Goal: Information Seeking & Learning: Learn about a topic

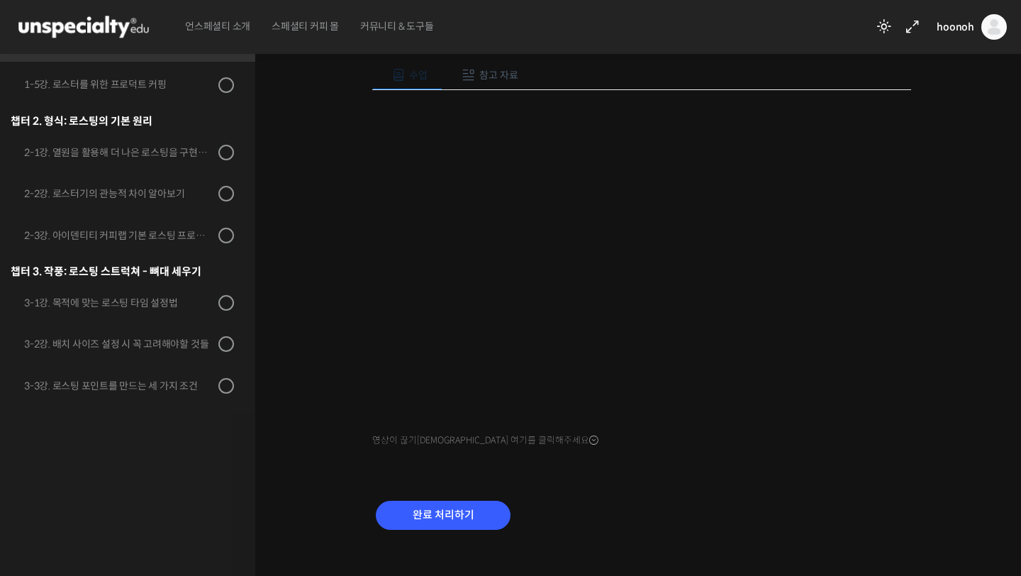
scroll to position [152, 0]
click at [413, 451] on input "완료 처리하기" at bounding box center [443, 514] width 135 height 29
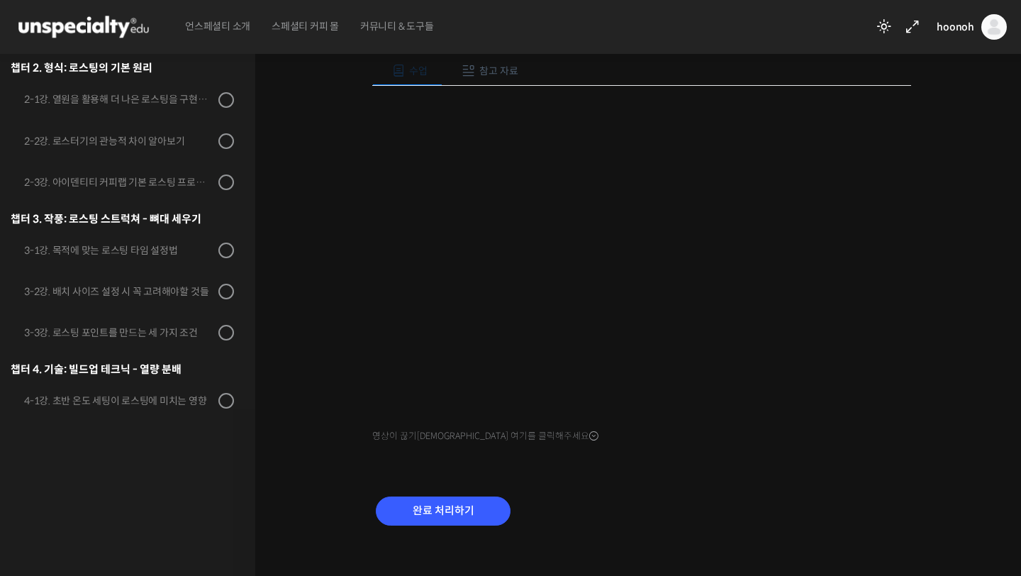
scroll to position [107, 0]
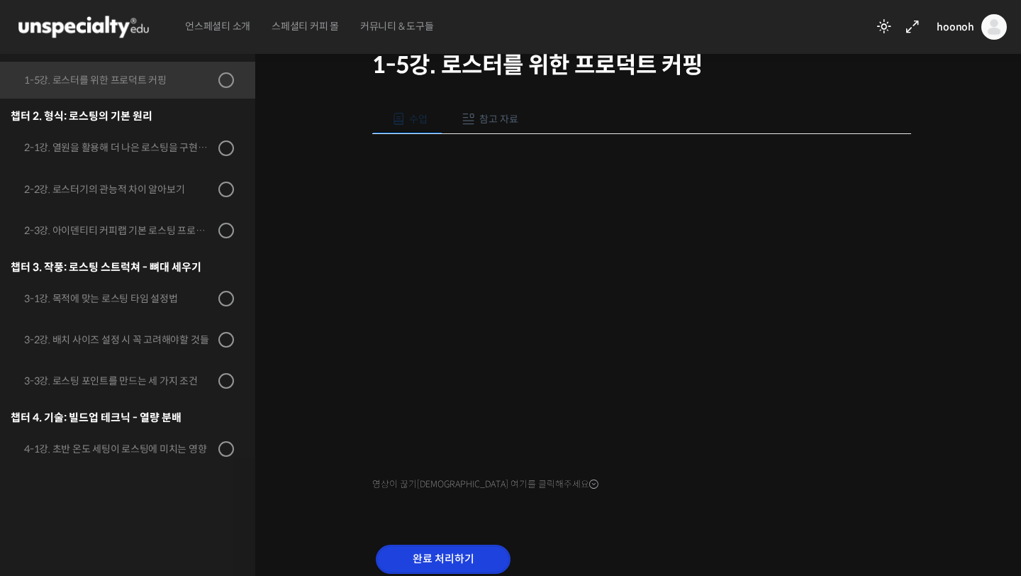
click at [434, 551] on input "완료 처리하기" at bounding box center [443, 559] width 135 height 29
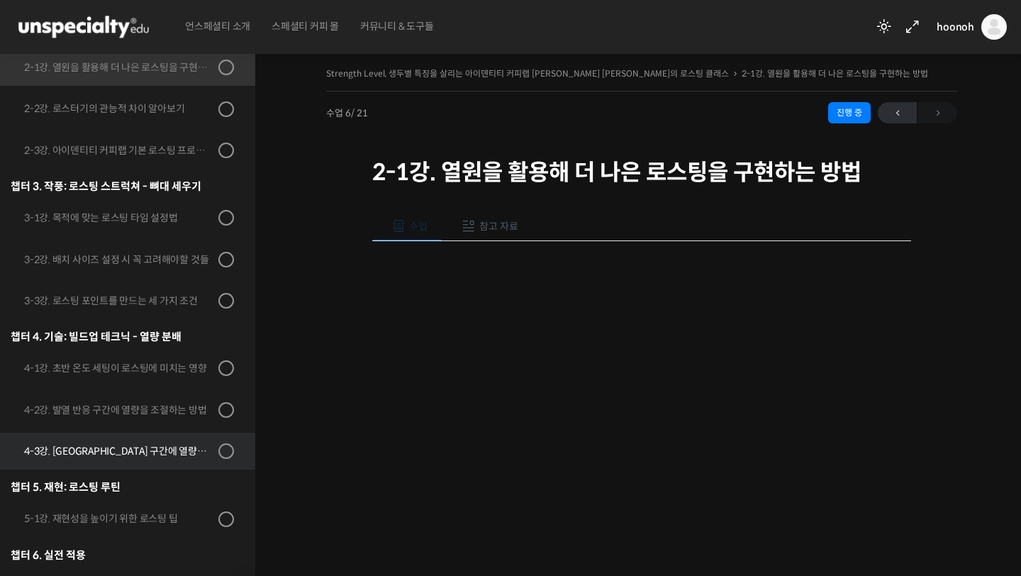
scroll to position [622, 0]
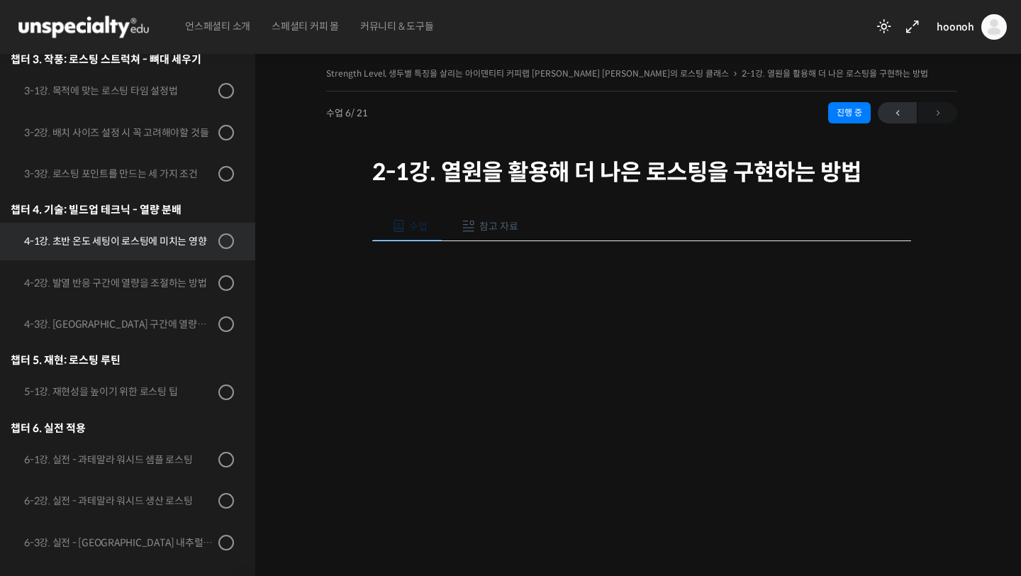
click at [155, 233] on div "4-1강. 초반 온도 세팅이 로스팅에 미치는 영향" at bounding box center [119, 241] width 190 height 16
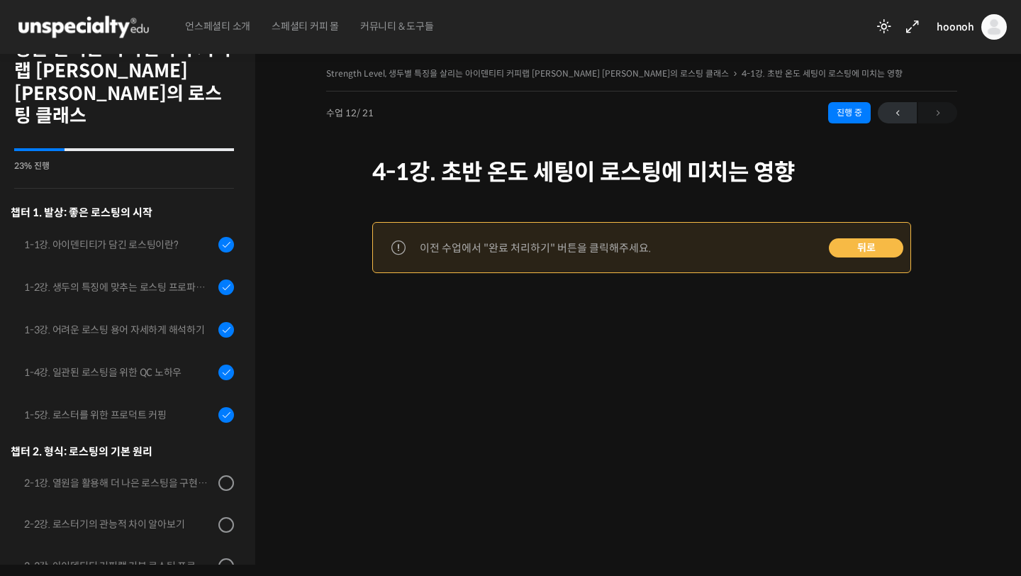
scroll to position [151, 0]
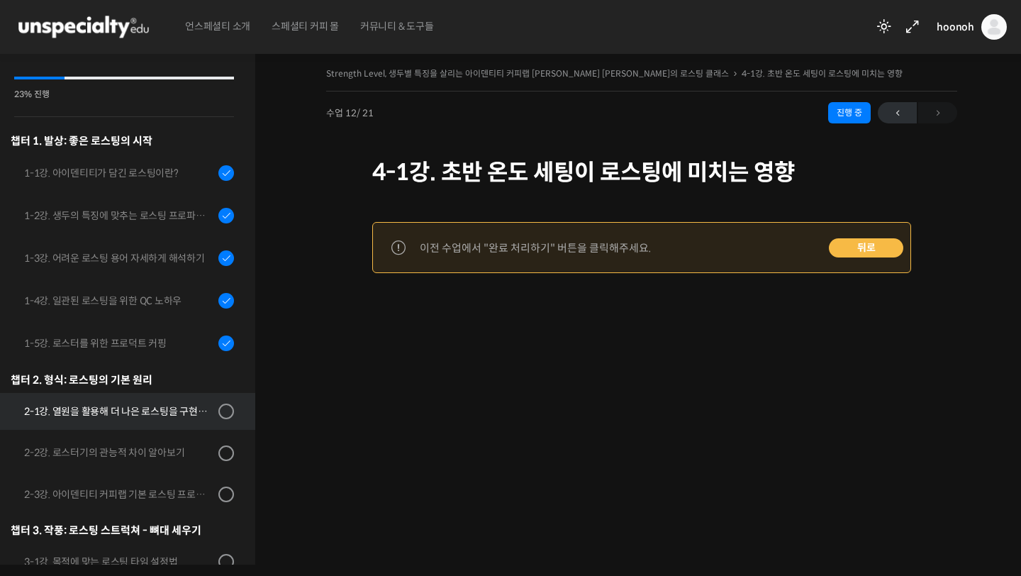
click at [108, 403] on div "2-1강. 열원을 활용해 더 나은 로스팅을 구현하는 방법" at bounding box center [119, 411] width 190 height 16
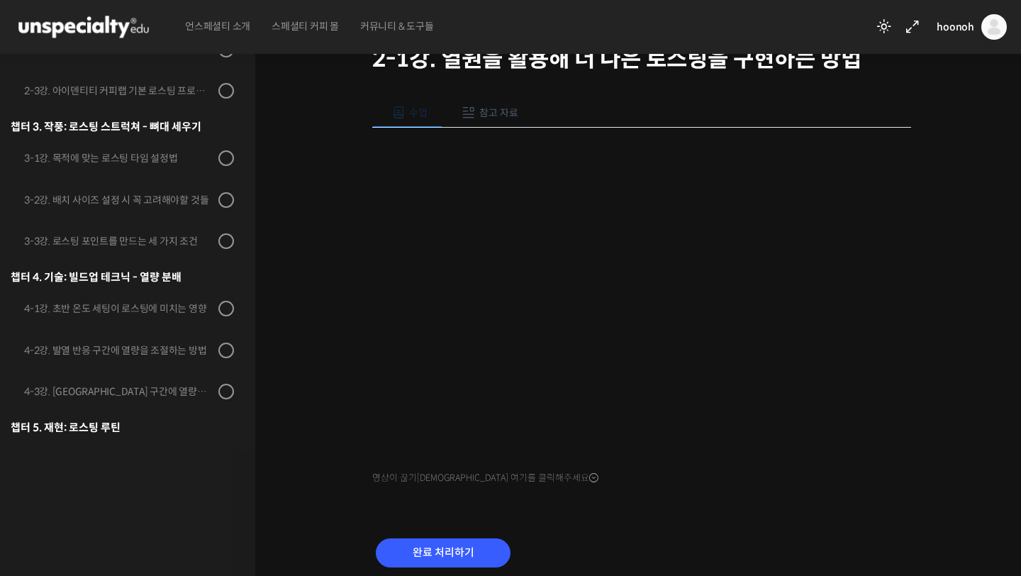
scroll to position [118, 0]
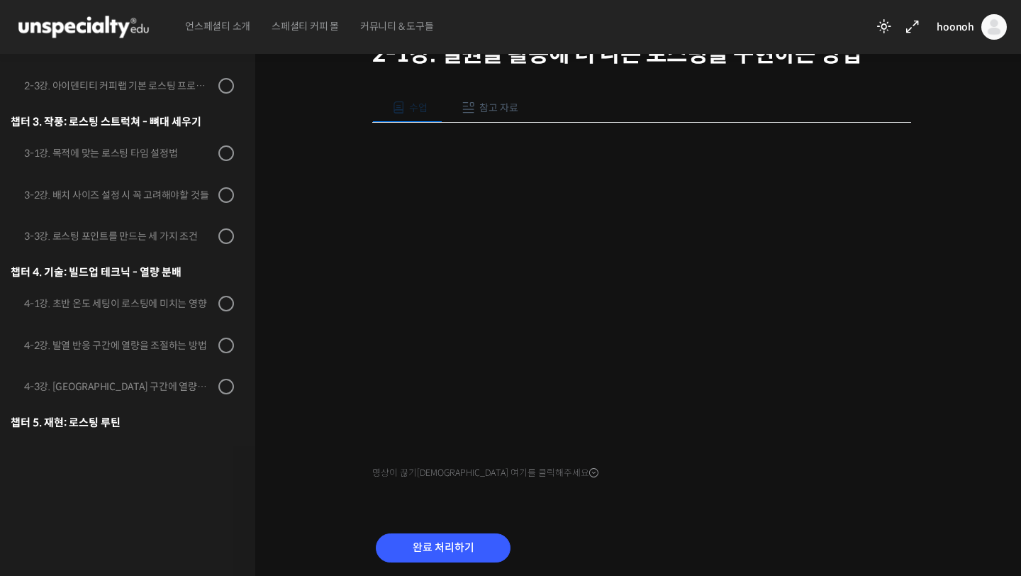
click at [451, 531] on div "완료 처리하기" at bounding box center [443, 559] width 142 height 59
click at [440, 546] on input "완료 처리하기" at bounding box center [443, 547] width 135 height 29
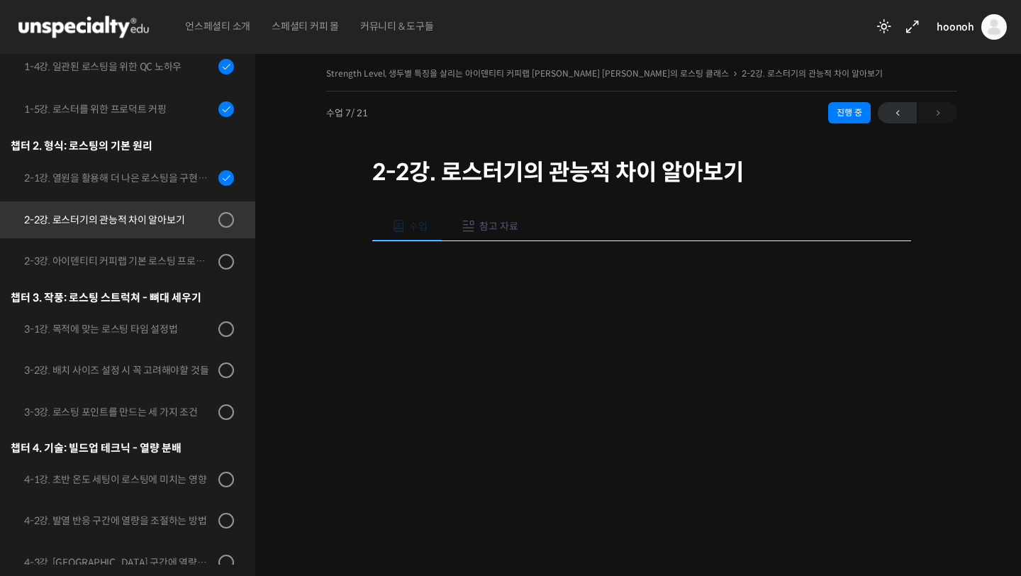
scroll to position [375, 0]
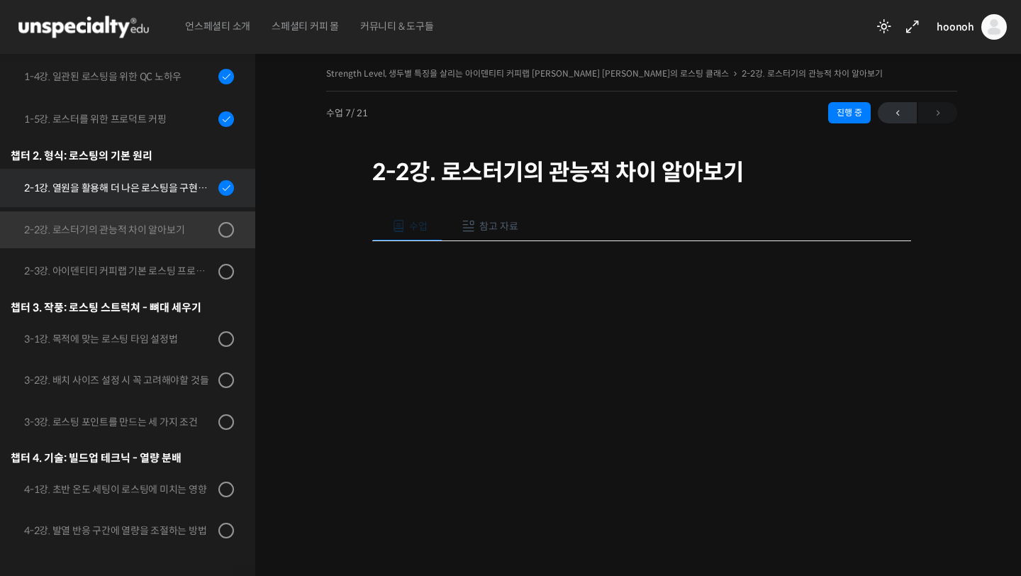
click at [160, 180] on div "2-1강. 열원을 활용해 더 나은 로스팅을 구현하는 방법" at bounding box center [119, 188] width 190 height 16
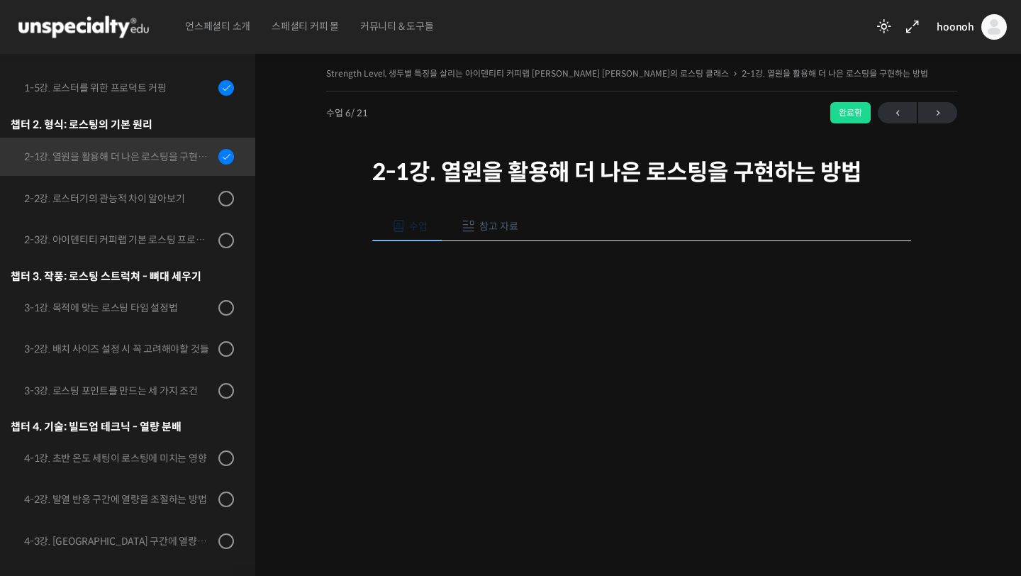
scroll to position [397, 0]
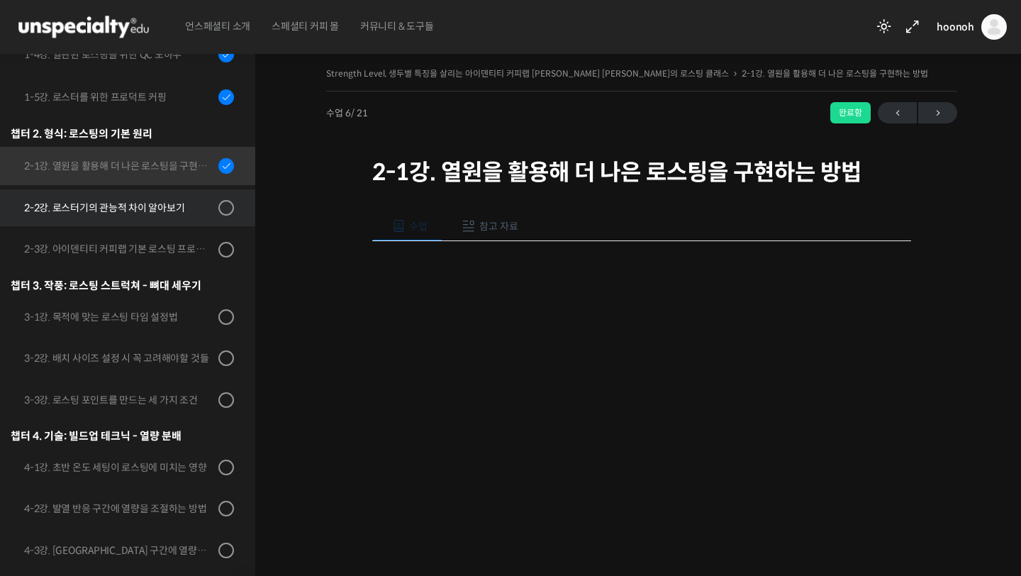
click at [163, 200] on div "2-2강. 로스터기의 관능적 차이 알아보기" at bounding box center [119, 208] width 190 height 16
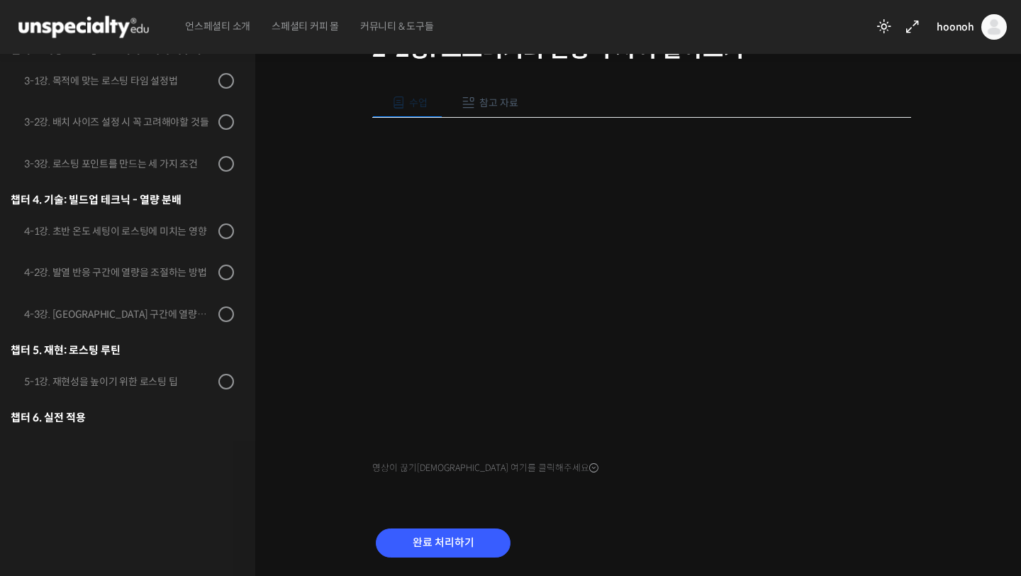
scroll to position [138, 0]
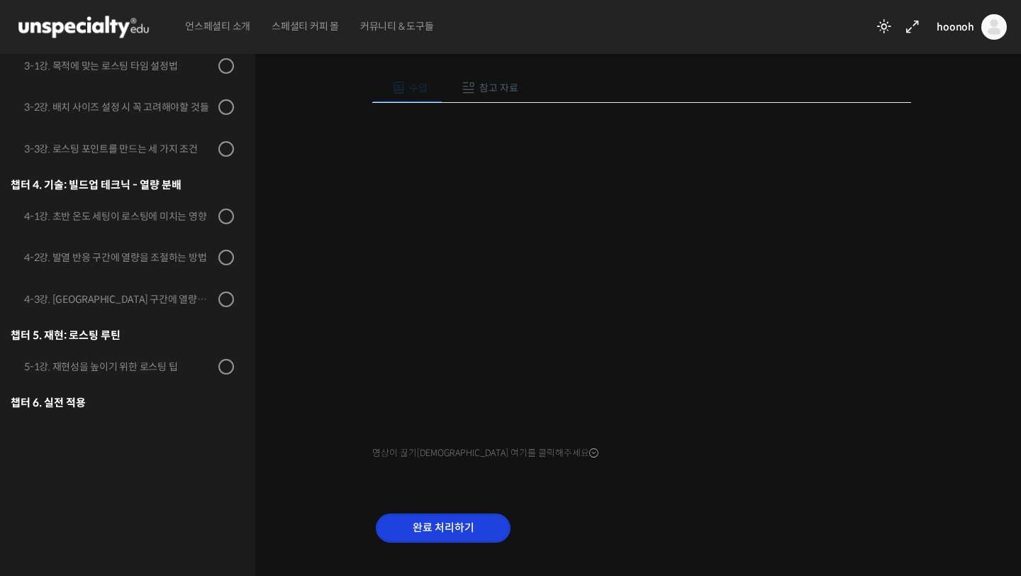
click at [411, 523] on input "완료 처리하기" at bounding box center [443, 527] width 135 height 29
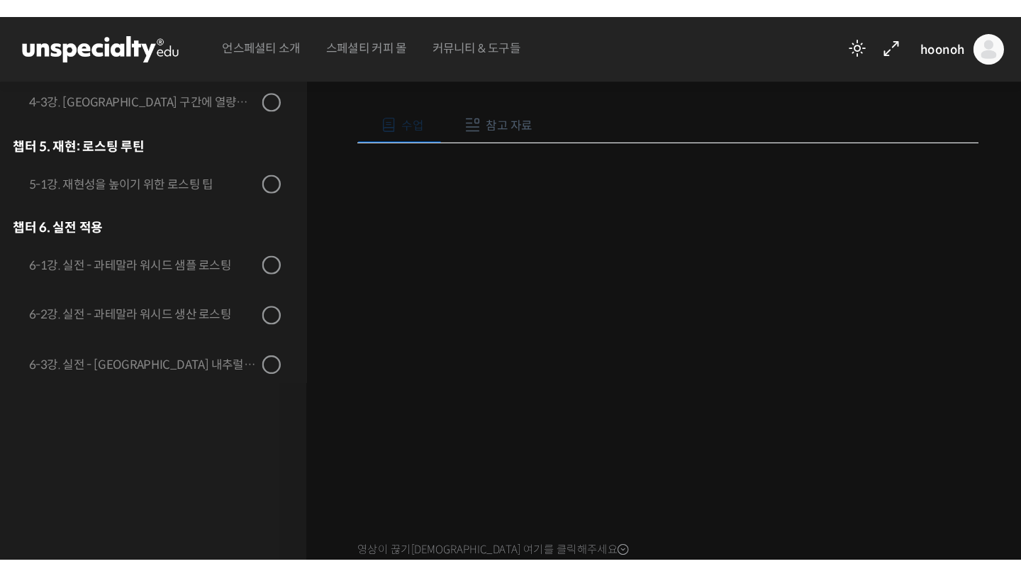
scroll to position [697, 0]
